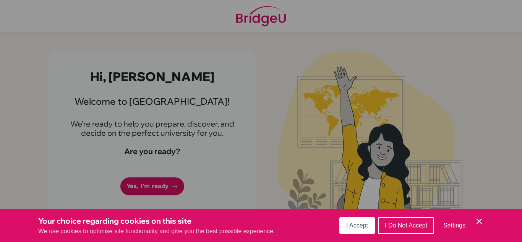
click at [362, 227] on span "I Accept" at bounding box center [357, 225] width 22 height 6
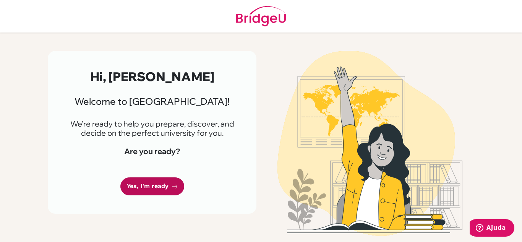
click at [135, 187] on link "Yes, I'm ready" at bounding box center [152, 186] width 64 height 18
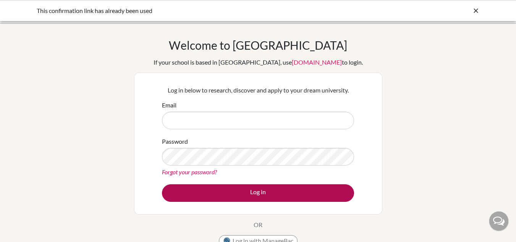
type input "[EMAIL_ADDRESS][DOMAIN_NAME]"
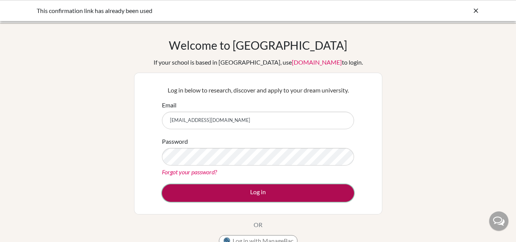
click at [221, 191] on button "Log in" at bounding box center [258, 193] width 192 height 18
